Goal: Task Accomplishment & Management: Use online tool/utility

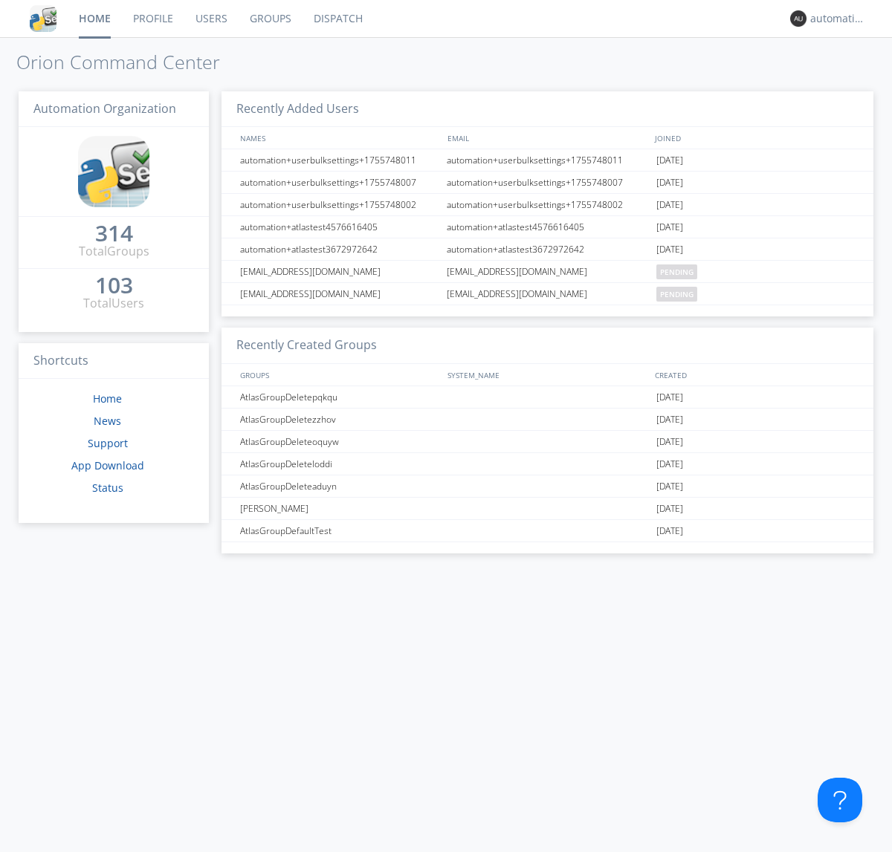
click at [337, 19] on link "Dispatch" at bounding box center [337, 18] width 71 height 37
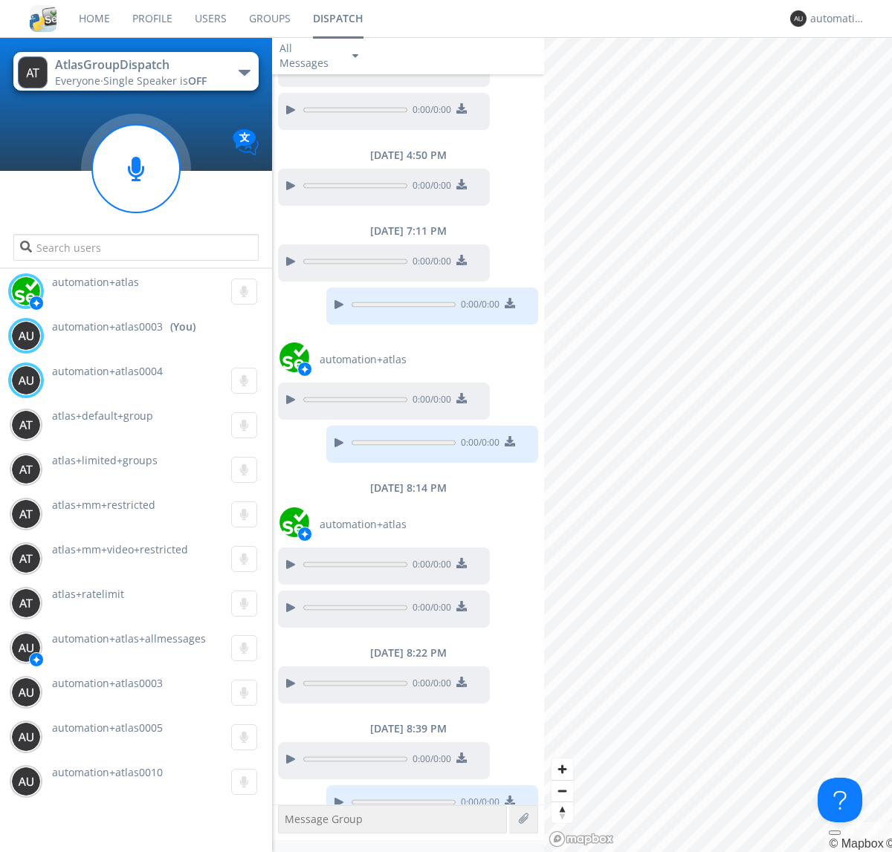
scroll to position [671, 0]
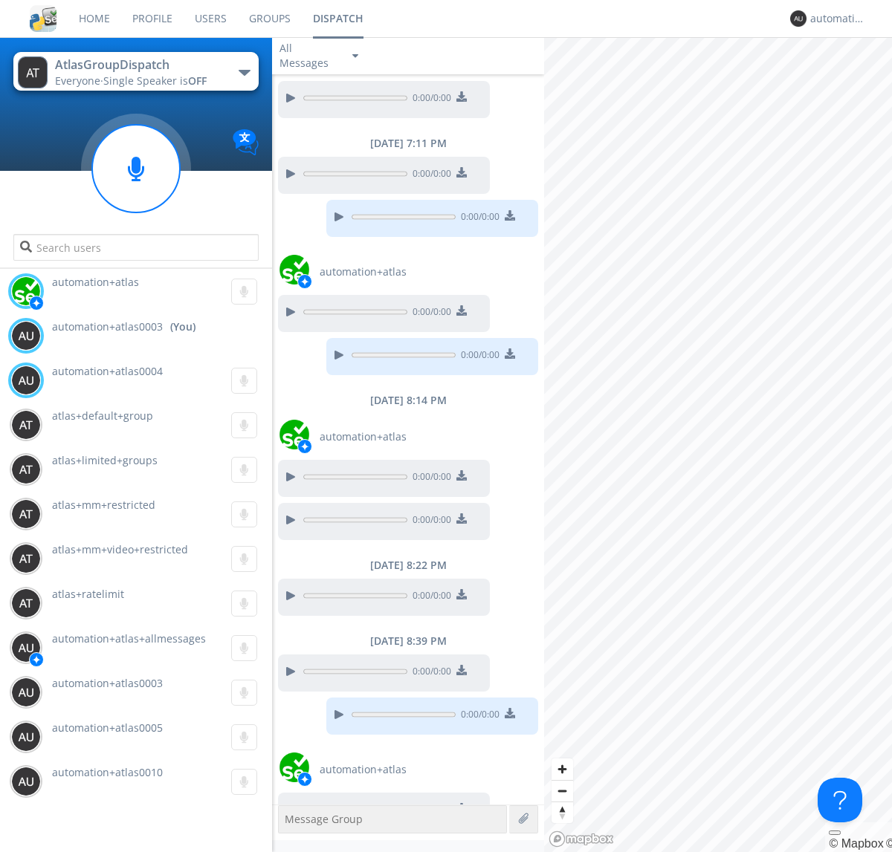
click at [244, 72] on div "button" at bounding box center [244, 73] width 12 height 6
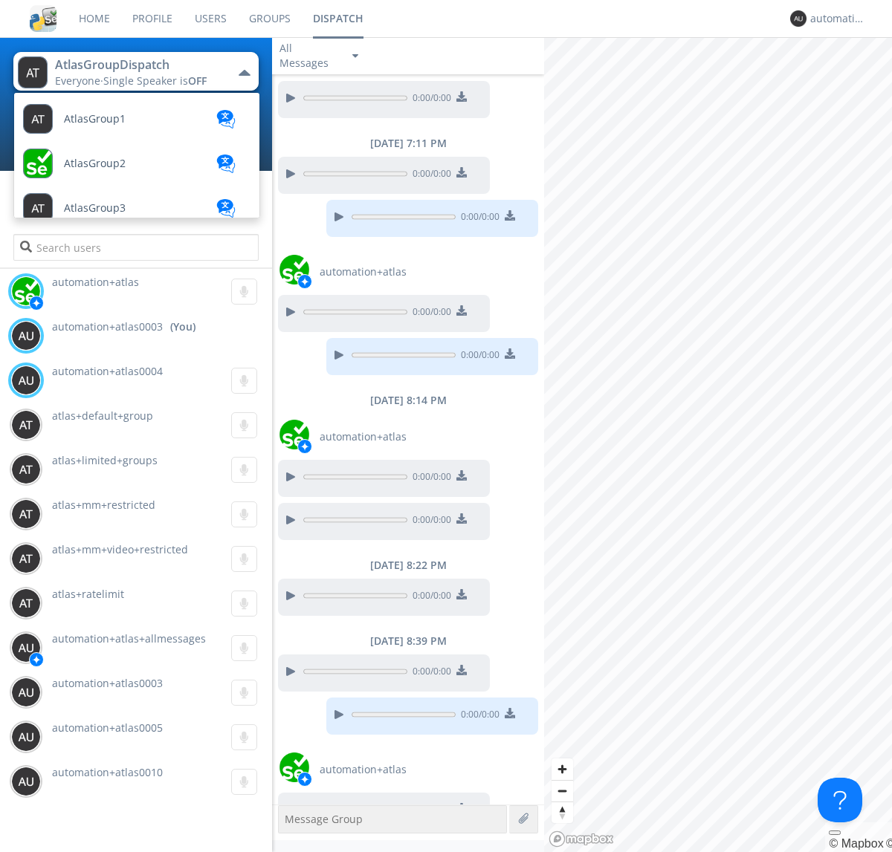
click at [115, 125] on span "AtlasGroupDispatch2" at bounding box center [95, 119] width 62 height 11
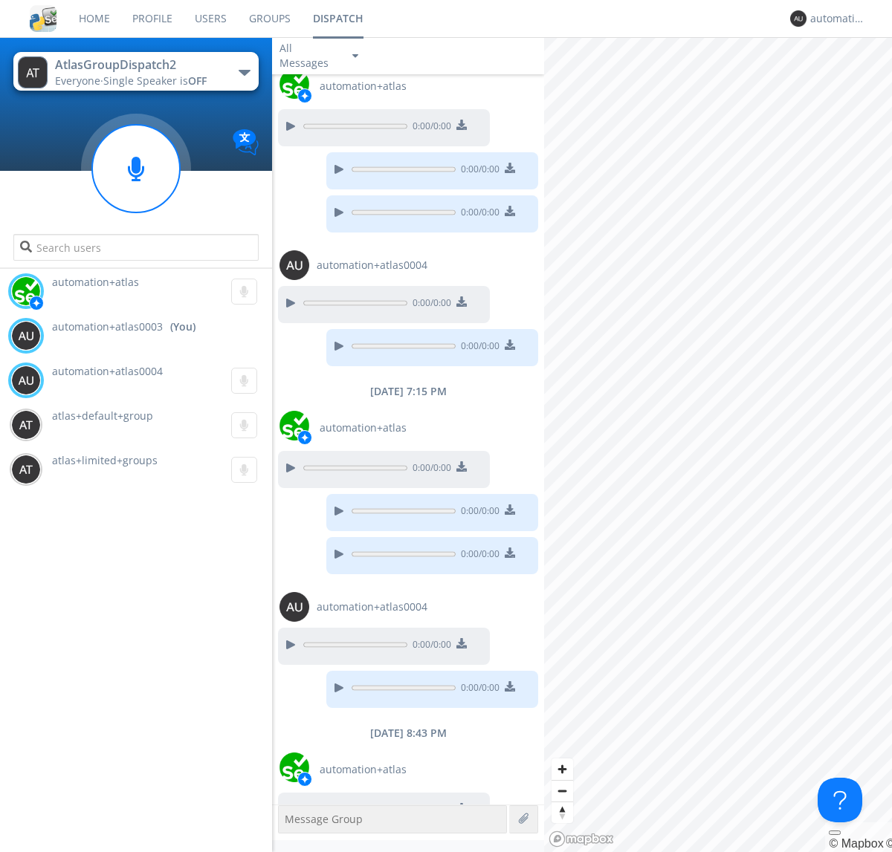
scroll to position [400, 0]
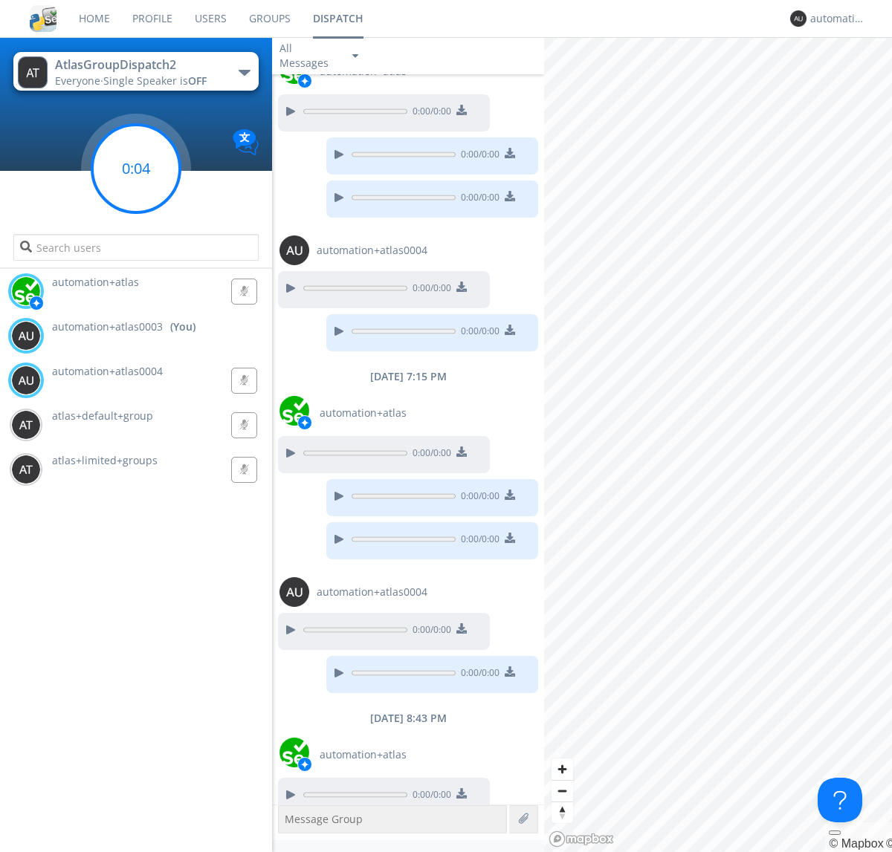
click at [136, 169] on g at bounding box center [136, 169] width 88 height 88
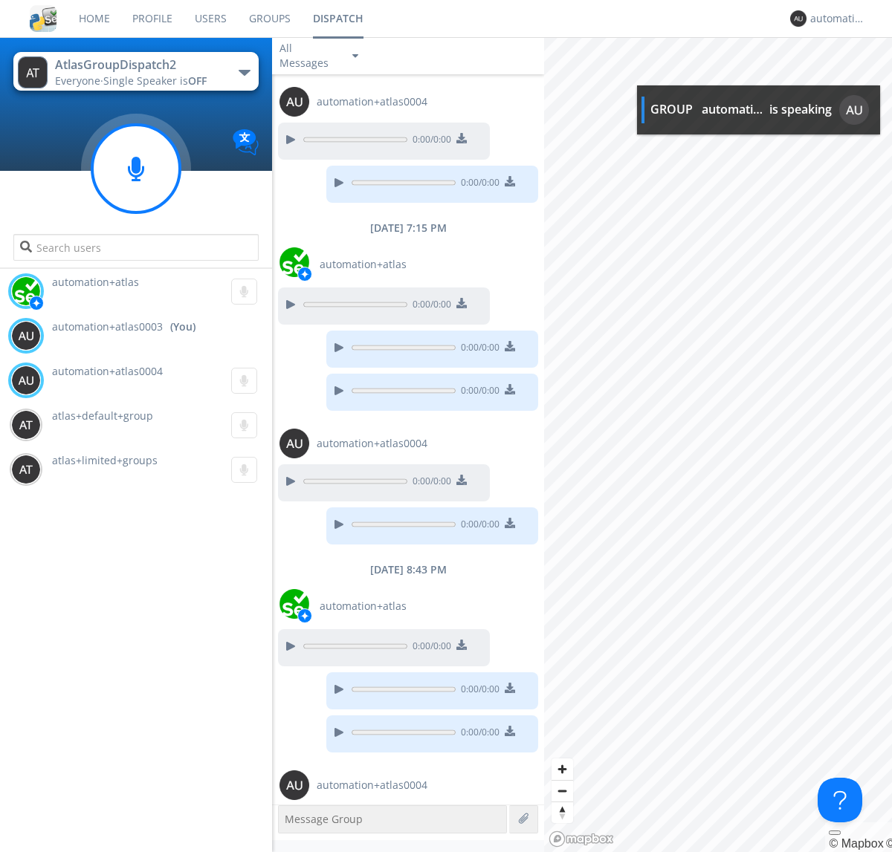
scroll to position [594, 0]
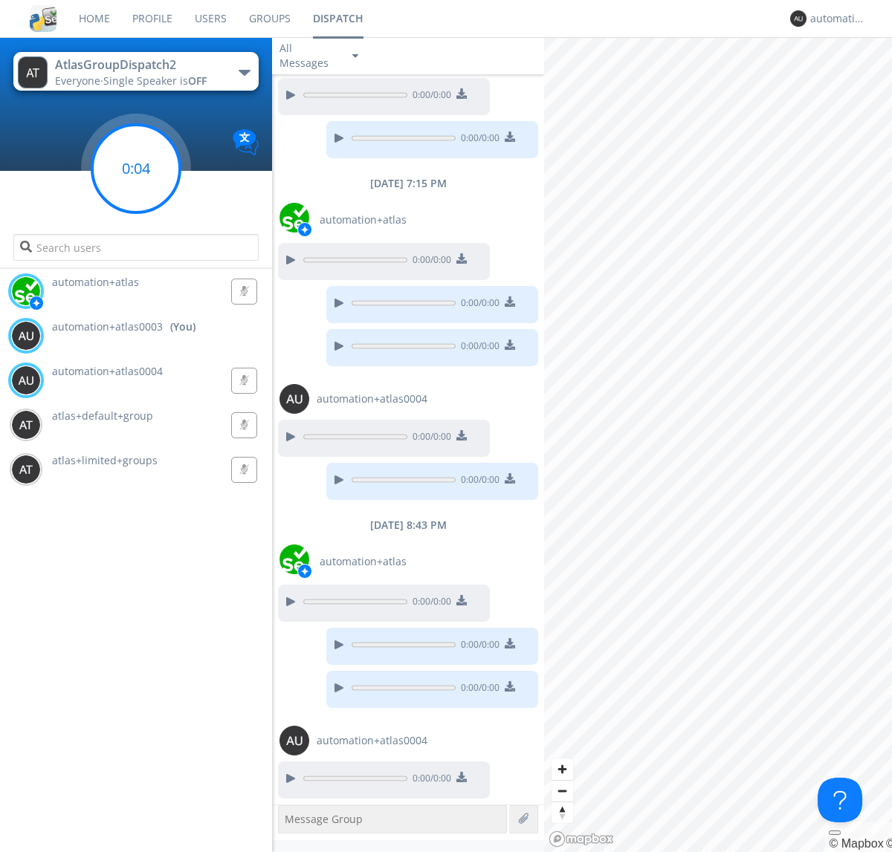
click at [136, 169] on g at bounding box center [136, 169] width 88 height 88
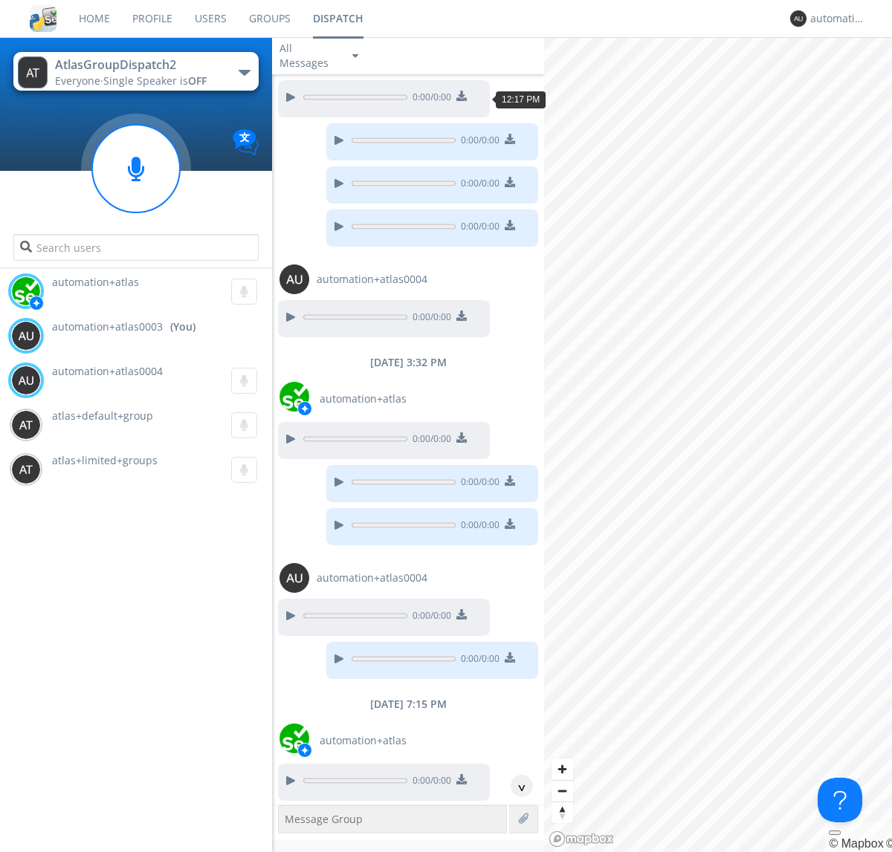
scroll to position [73, 0]
click at [516, 786] on div "^" at bounding box center [521, 786] width 22 height 22
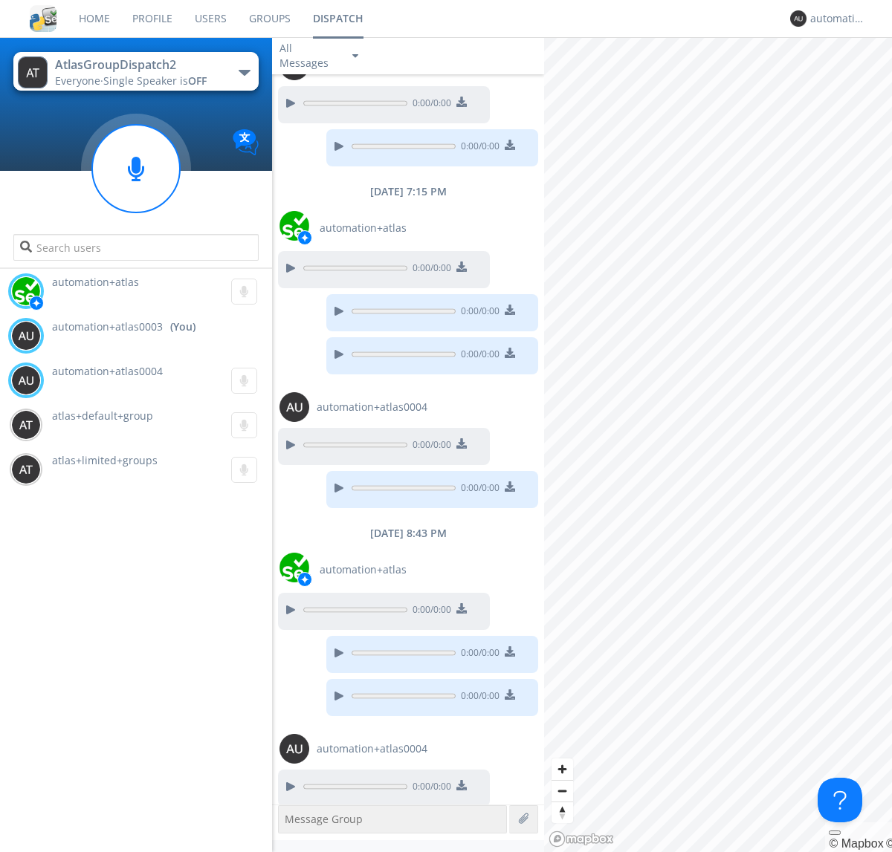
scroll to position [637, 0]
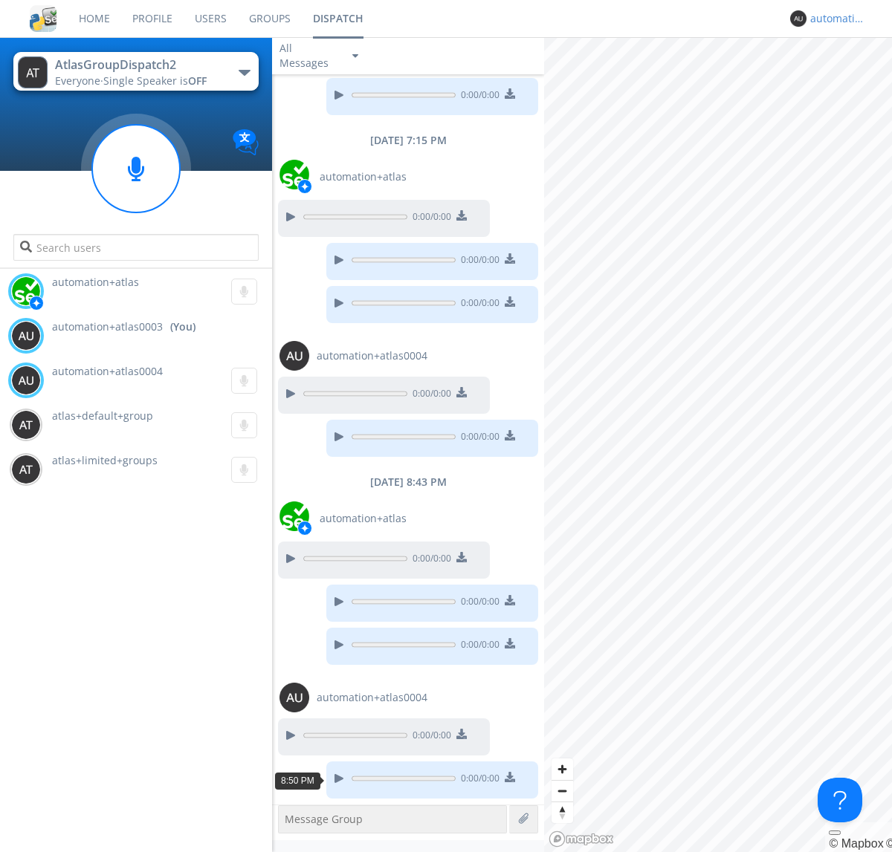
click at [834, 19] on div "automation+atlas0003" at bounding box center [838, 18] width 56 height 15
